Goal: Information Seeking & Learning: Check status

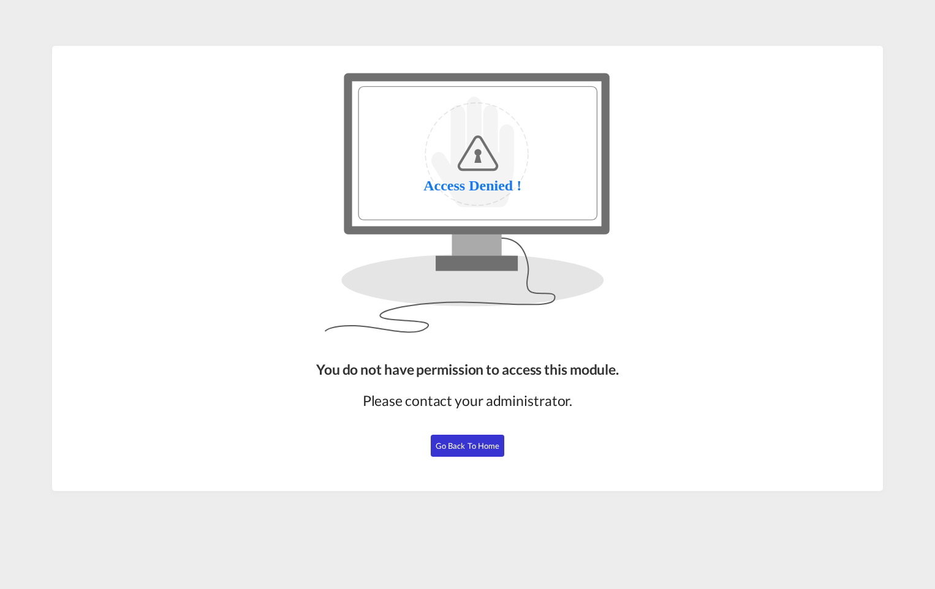
click at [448, 447] on span "Go Back to Home" at bounding box center [468, 446] width 64 height 10
